Goal: Task Accomplishment & Management: Manage account settings

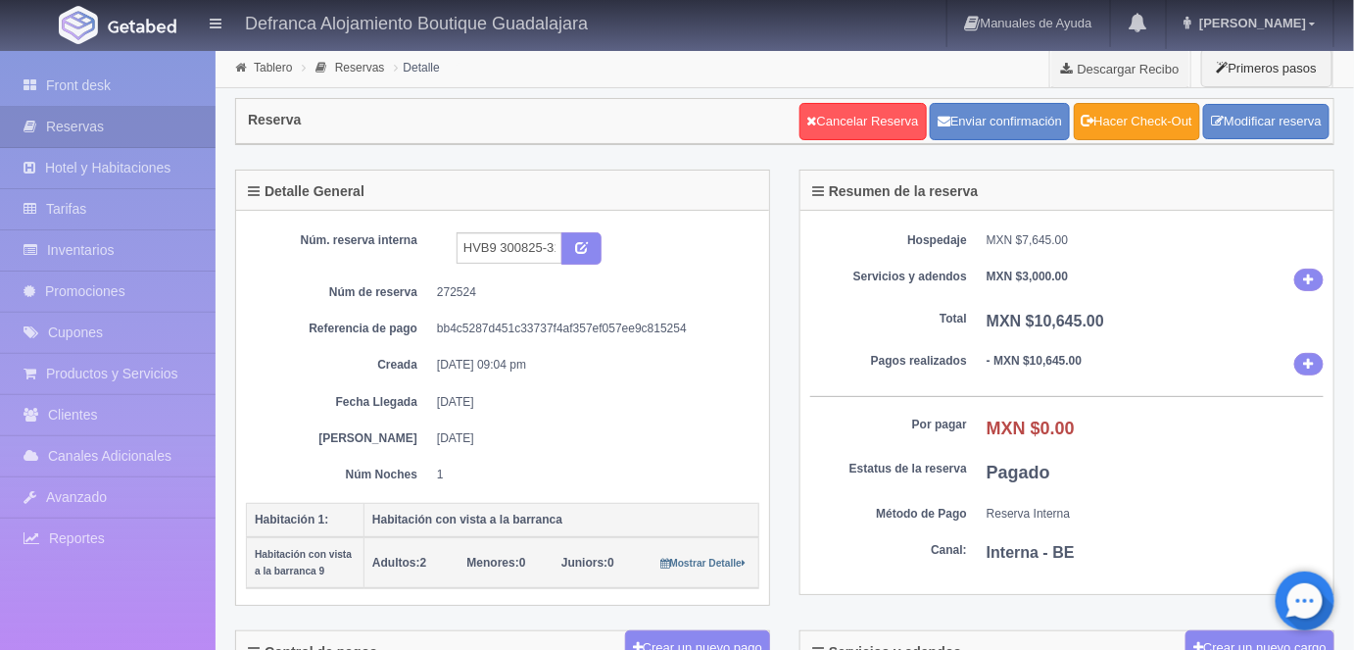
click at [1143, 118] on link "Hacer Check-Out" at bounding box center [1137, 121] width 126 height 37
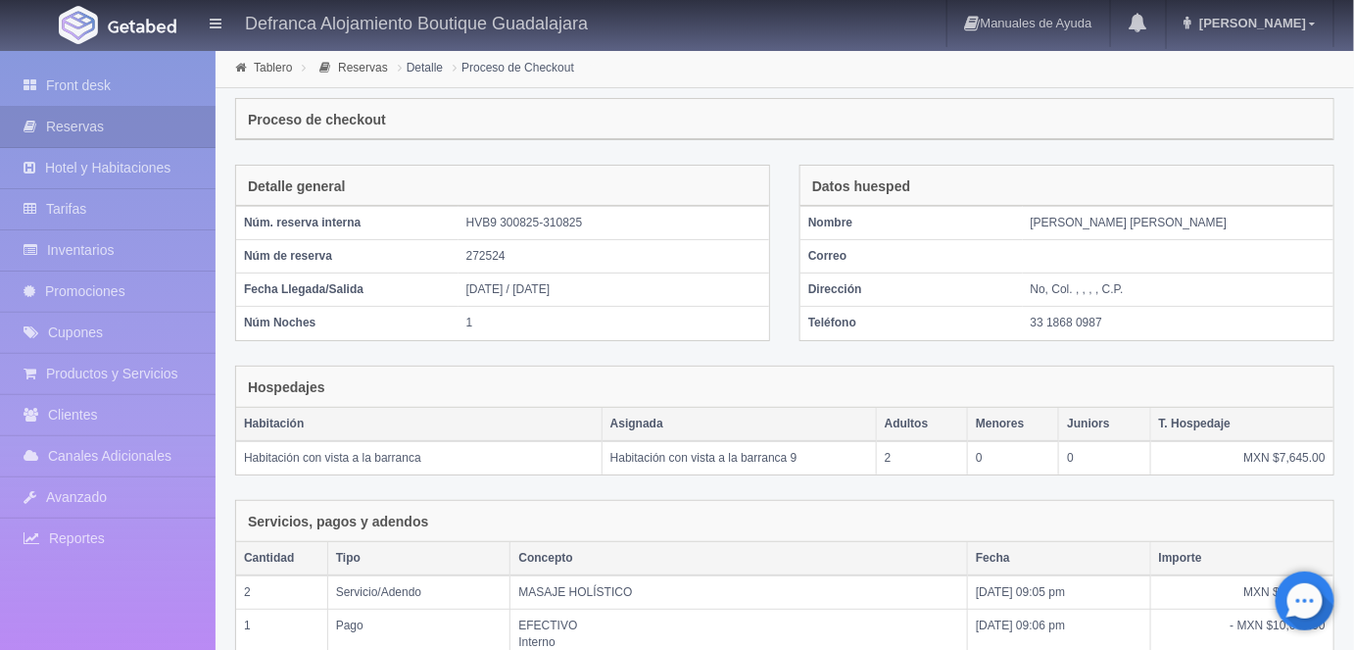
scroll to position [319, 0]
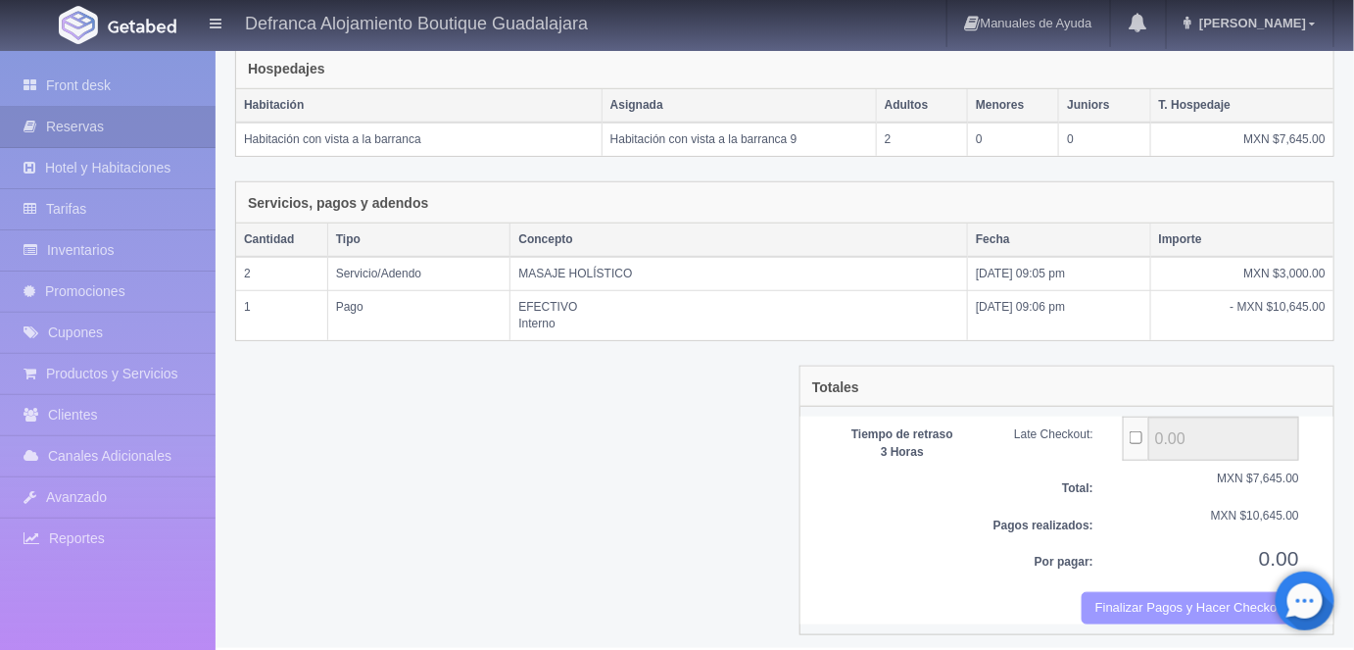
click at [1132, 603] on button "Finalizar Pagos y Hacer Checkout" at bounding box center [1191, 608] width 218 height 32
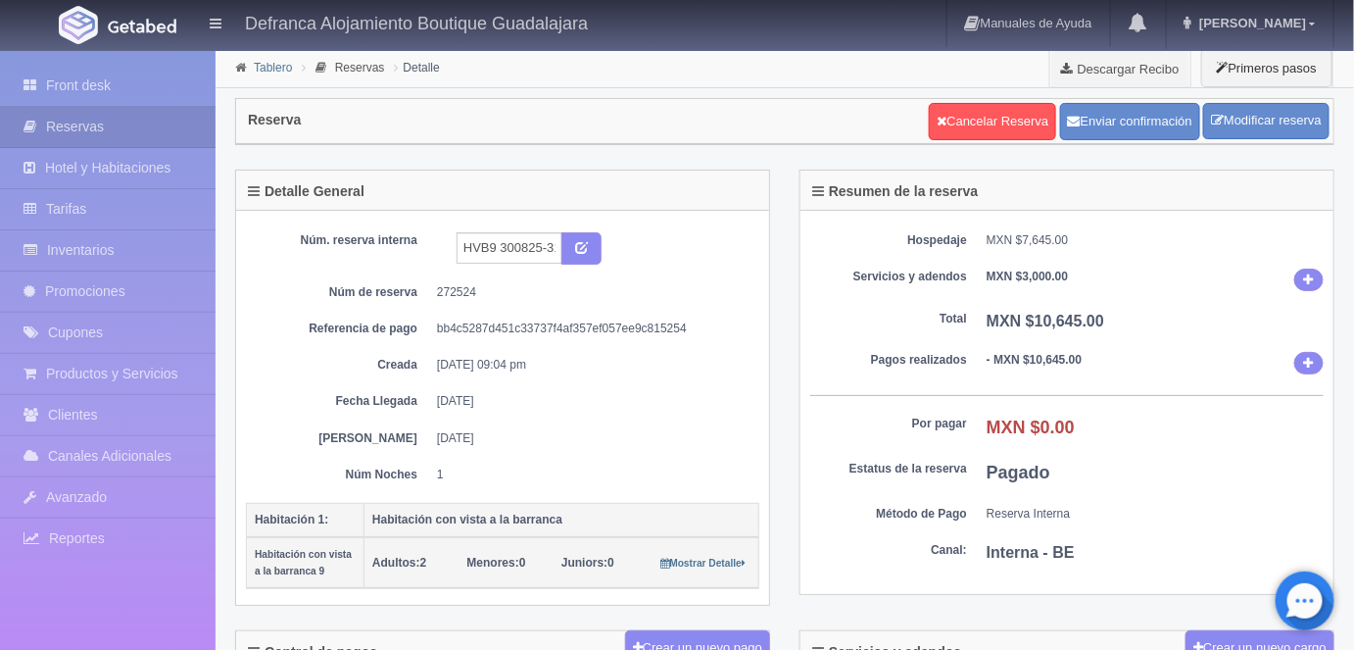
click at [270, 66] on link "Tablero" at bounding box center [273, 68] width 38 height 14
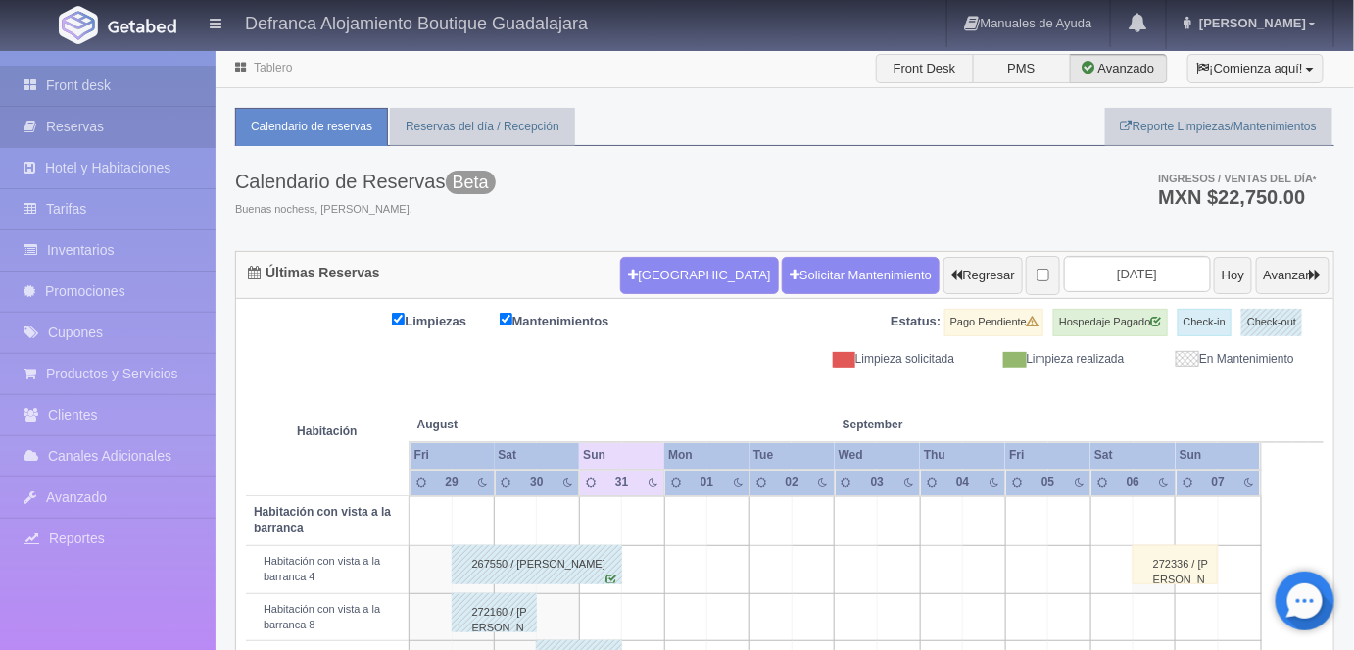
click at [86, 127] on link "Reservas" at bounding box center [108, 127] width 216 height 40
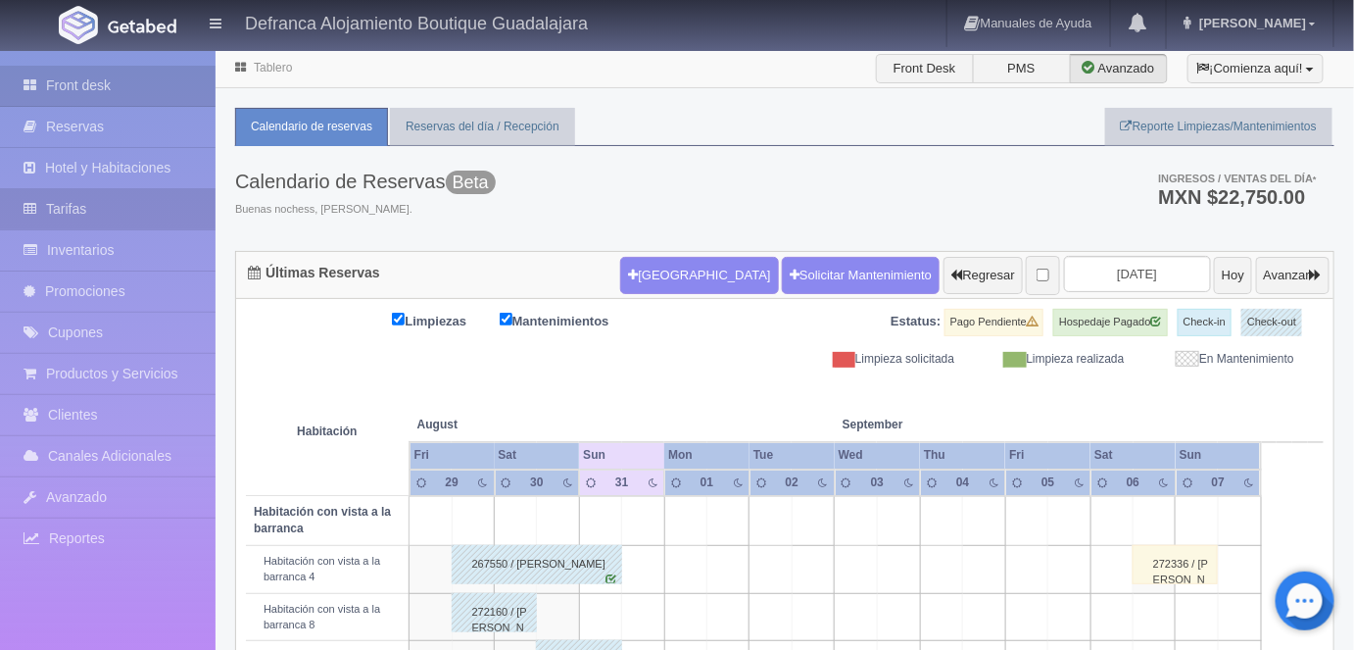
click at [70, 206] on link "Tarifas" at bounding box center [108, 209] width 216 height 40
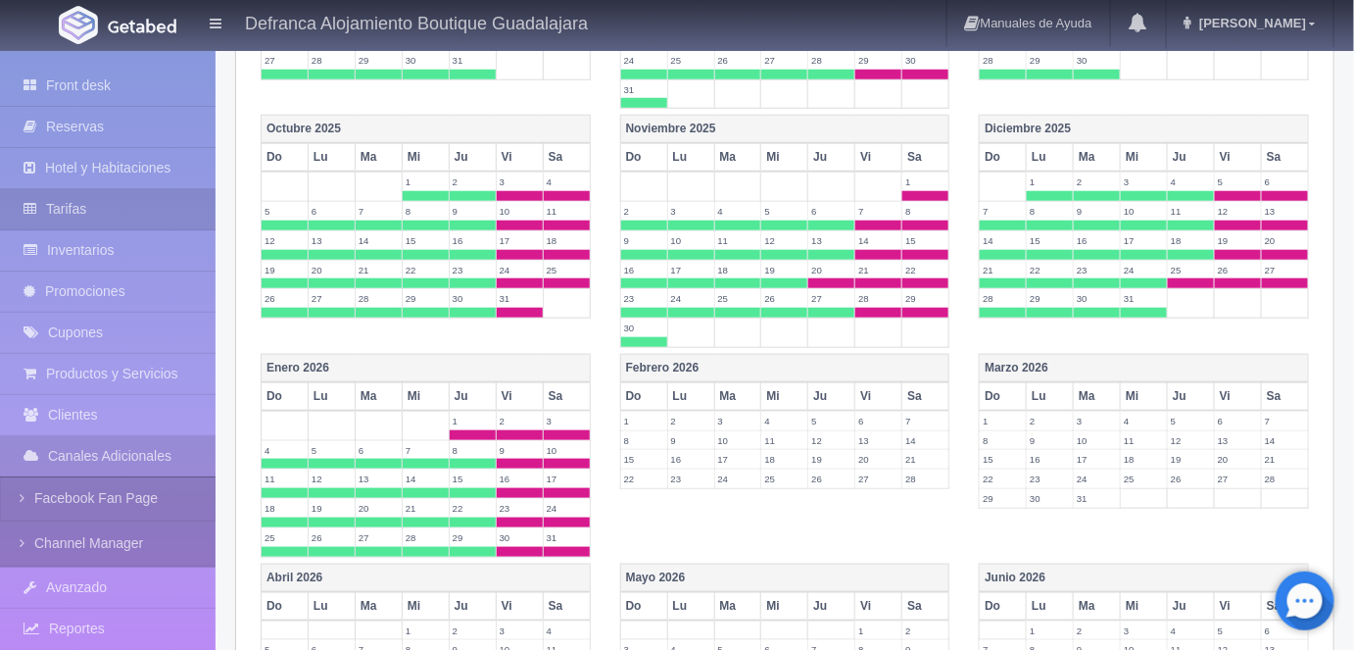
scroll to position [529, 0]
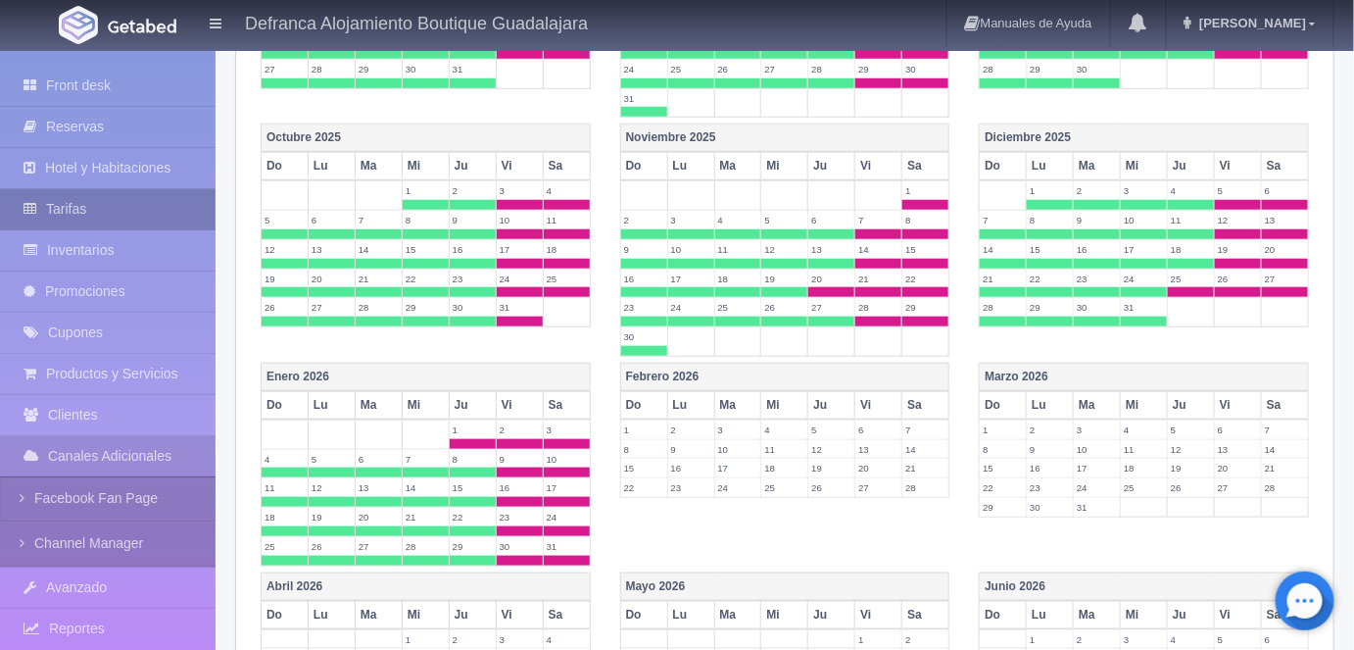
click at [109, 205] on link "Tarifas" at bounding box center [108, 209] width 216 height 40
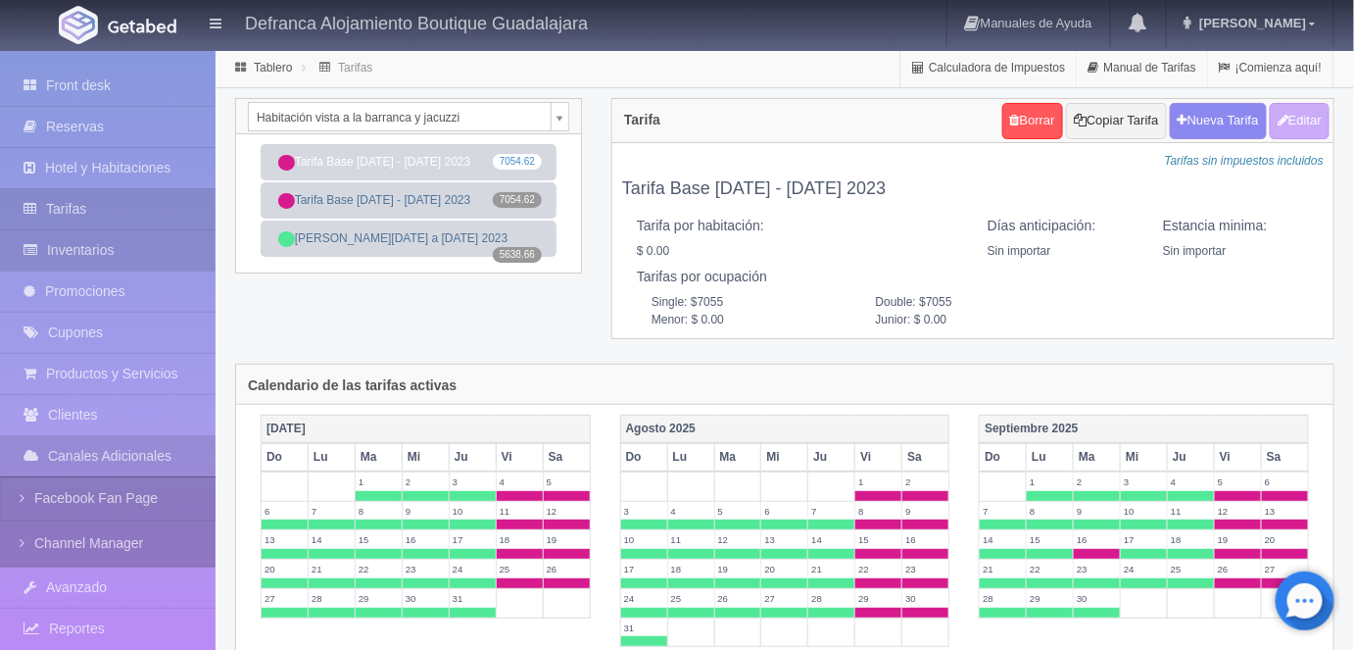
click at [102, 251] on link "Inventarios" at bounding box center [108, 250] width 216 height 40
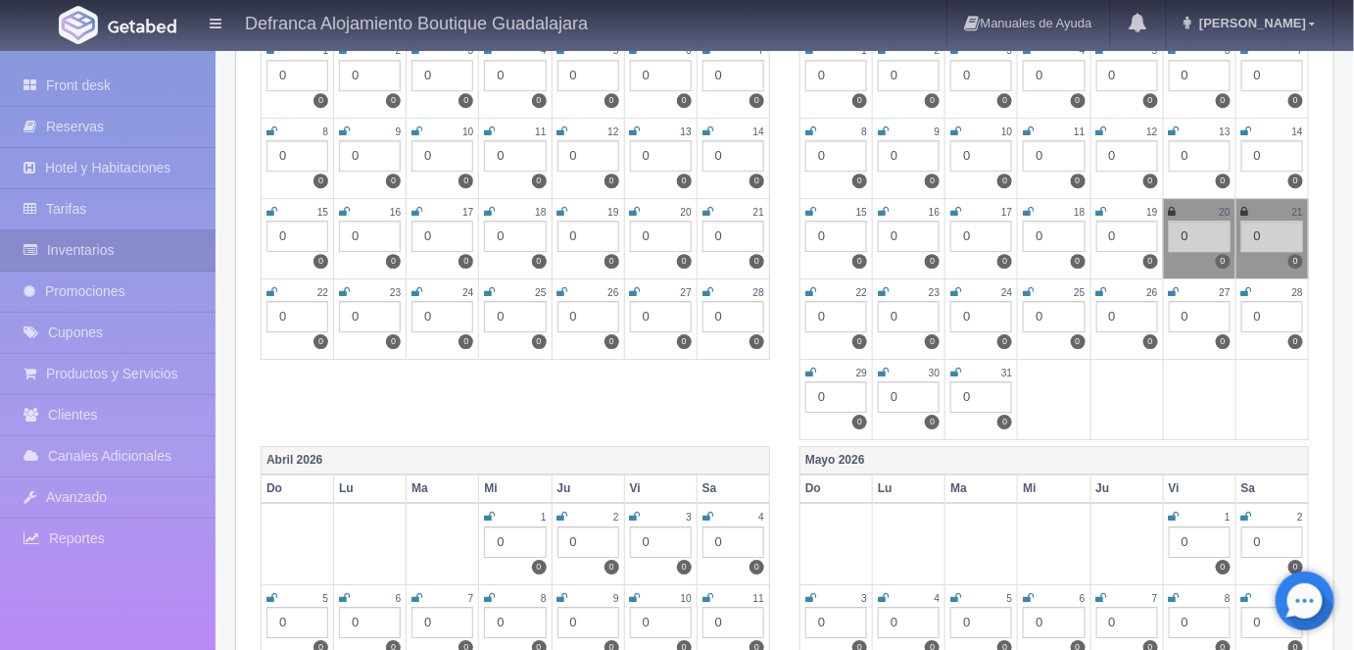
scroll to position [1909, 0]
click at [1218, 378] on td at bounding box center [1199, 399] width 73 height 80
click at [1256, 318] on div "0" at bounding box center [1273, 315] width 62 height 31
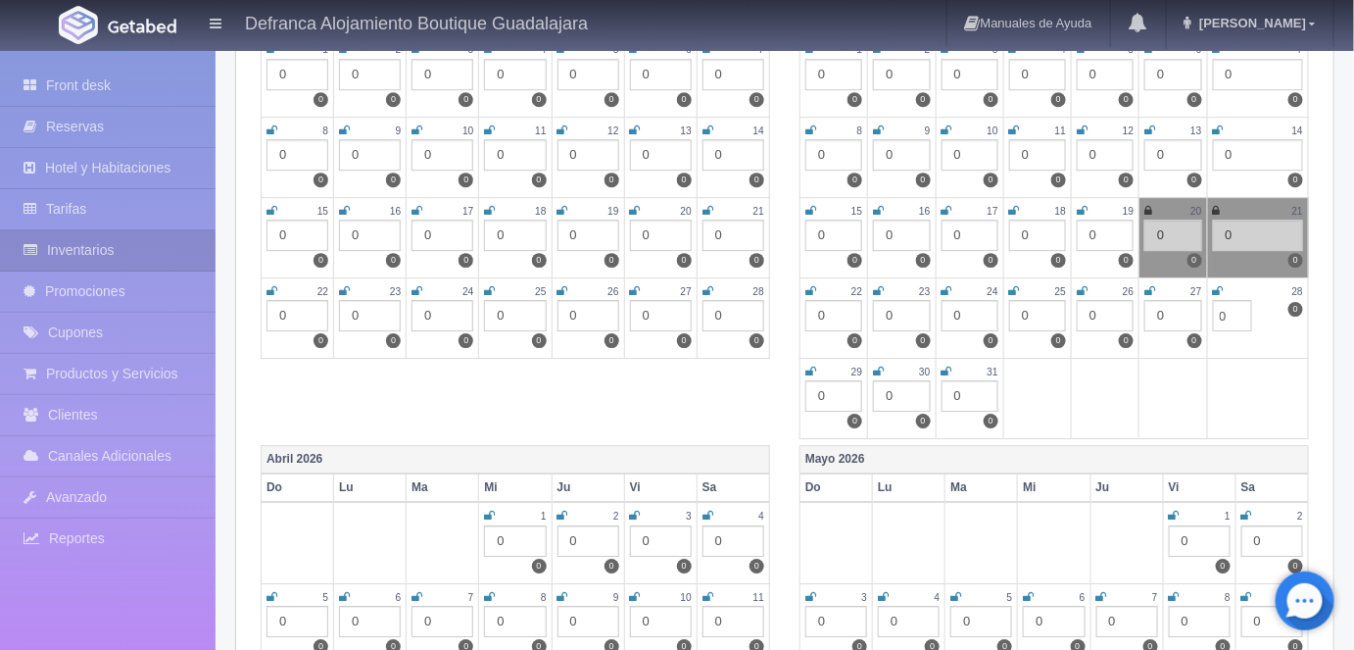
click at [1103, 530] on td at bounding box center [1127, 542] width 73 height 81
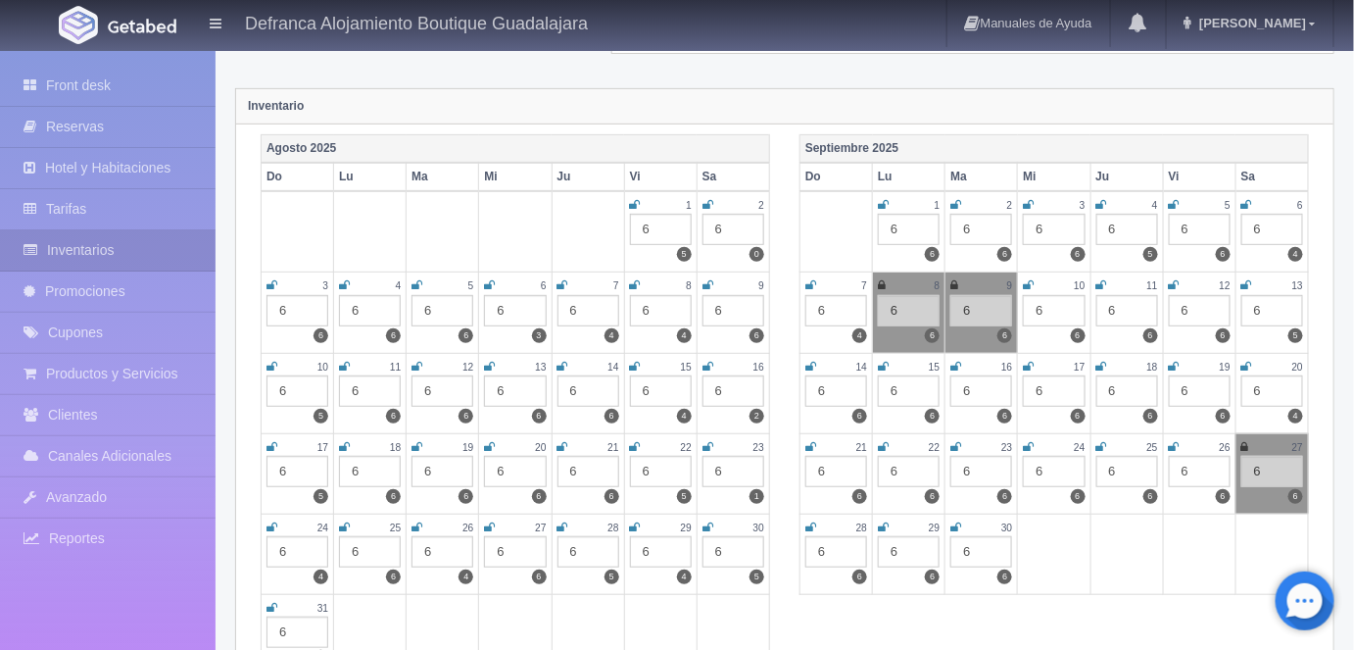
scroll to position [0, 0]
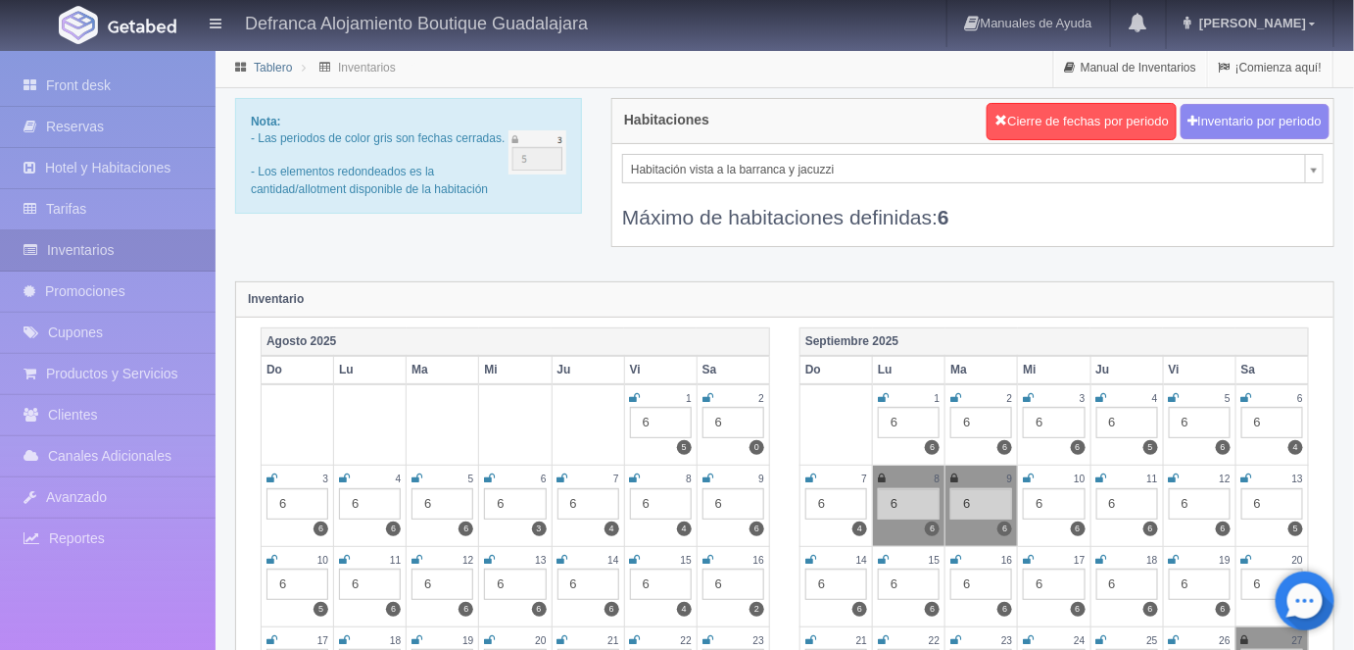
click at [273, 66] on link "Tablero" at bounding box center [273, 68] width 38 height 14
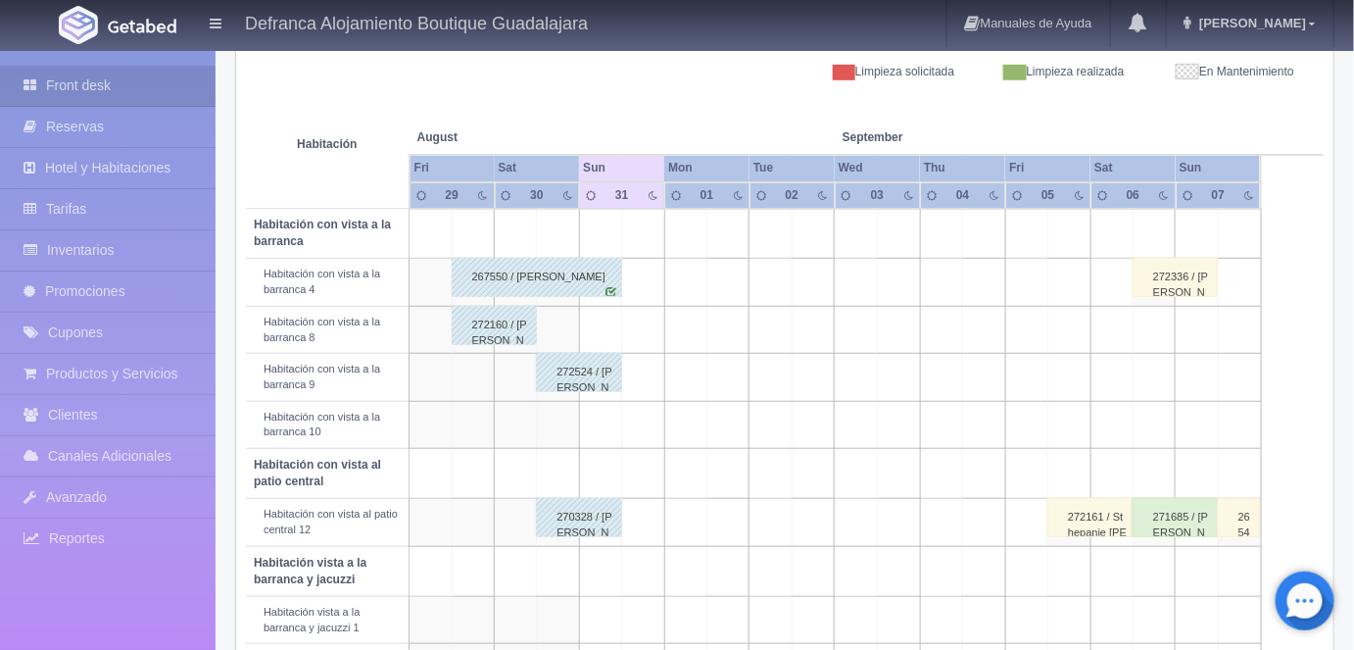
scroll to position [303, 0]
